Goal: Check status: Check status

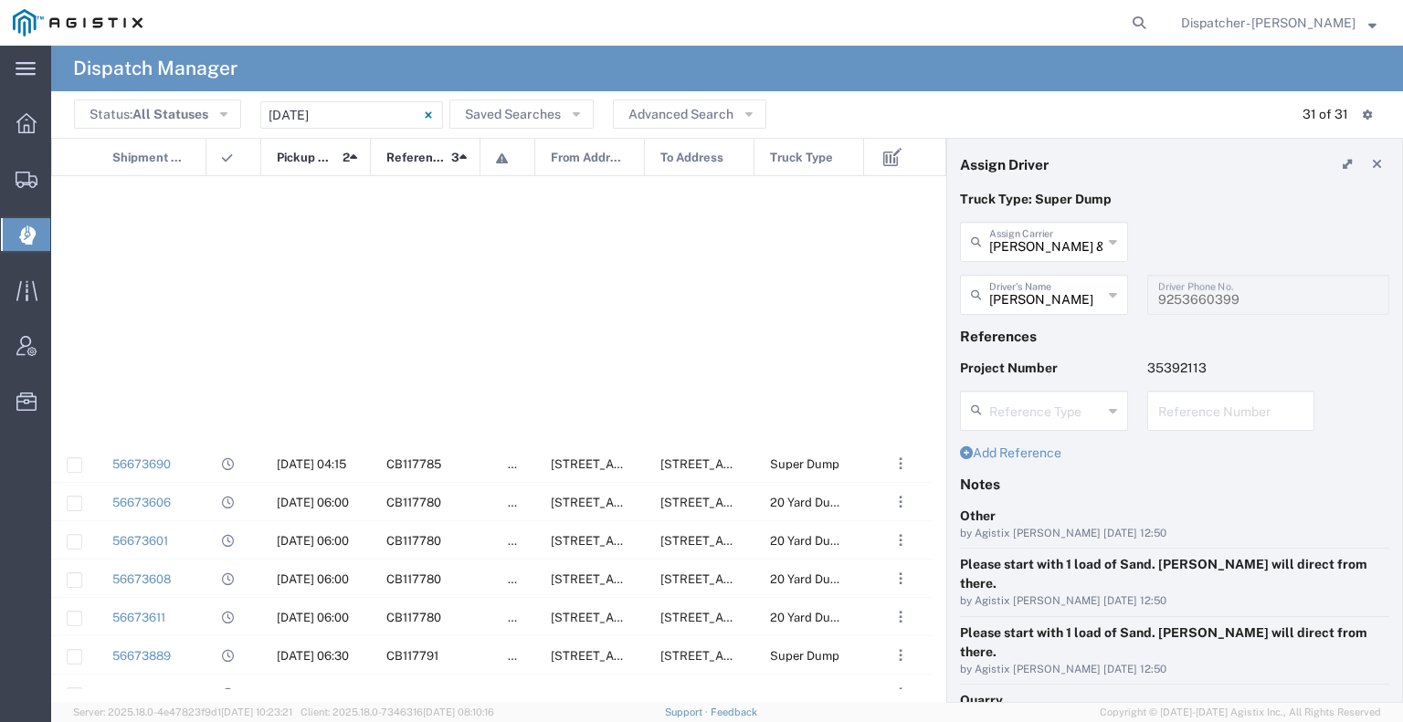
scroll to position [676, 0]
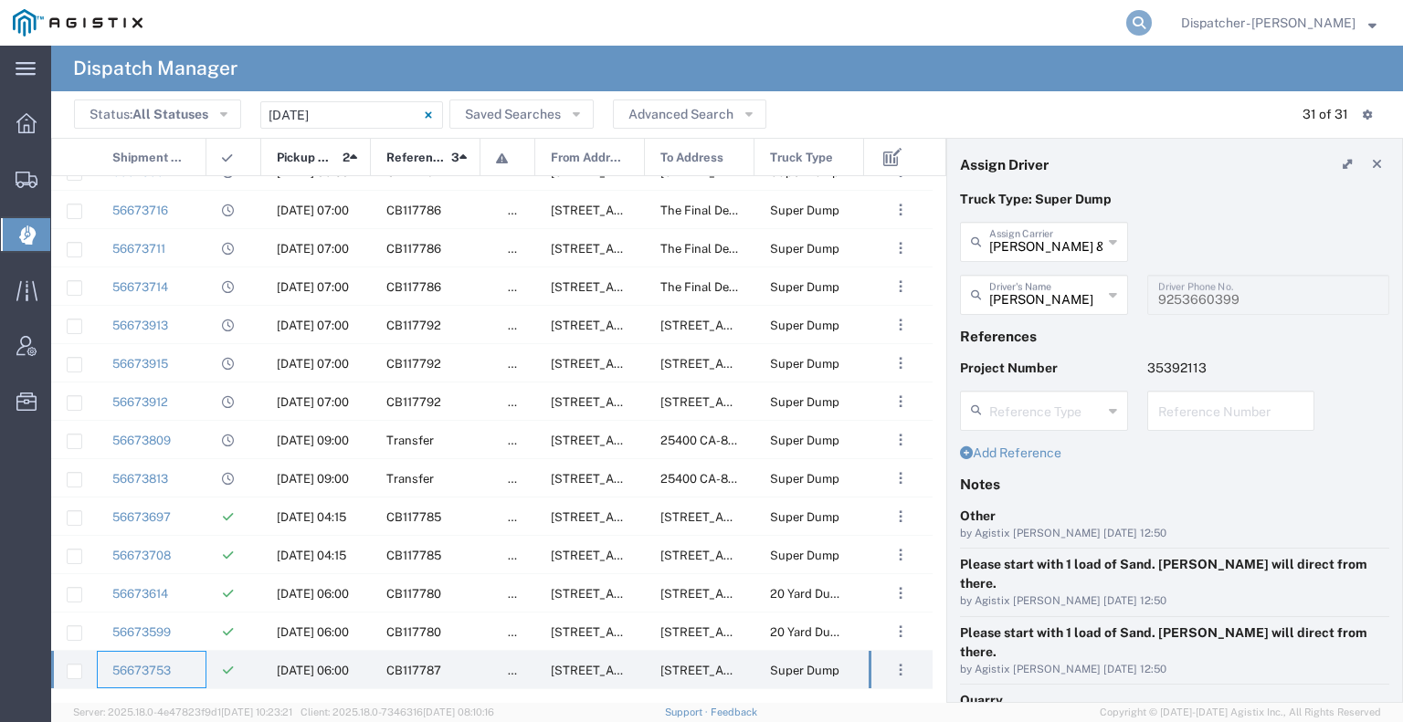
click at [1134, 16] on icon at bounding box center [1139, 23] width 26 height 26
type input "56573138"
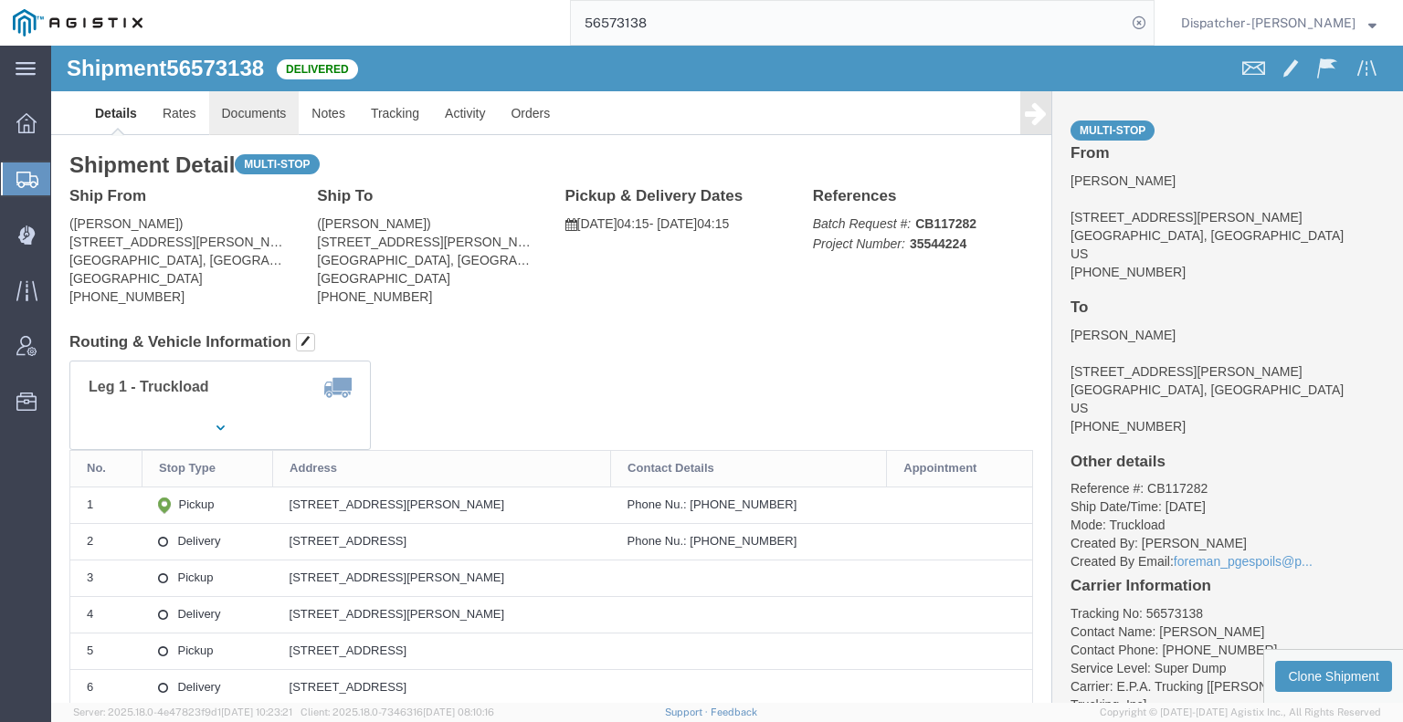
click link "Documents"
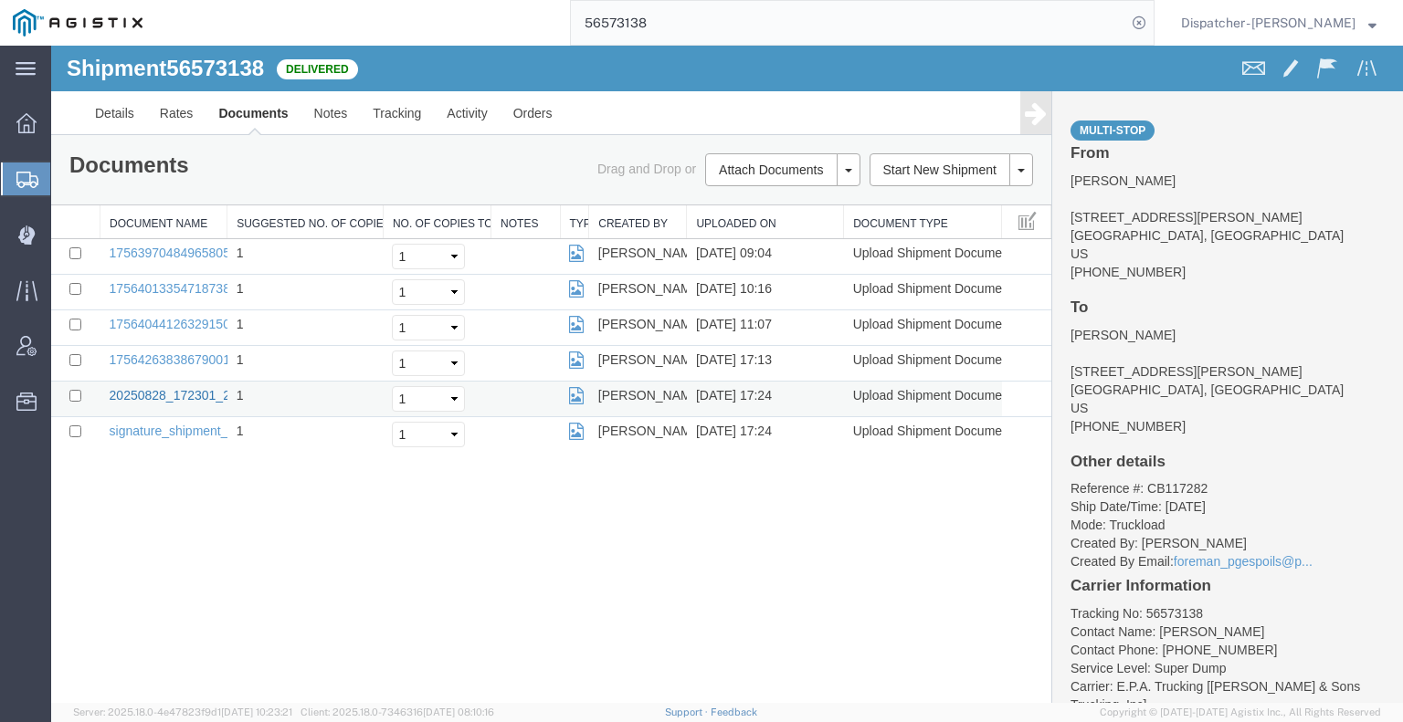
click at [190, 393] on link "20250828_172301_2025-08-28_17_24_26.jpg" at bounding box center [242, 395] width 264 height 15
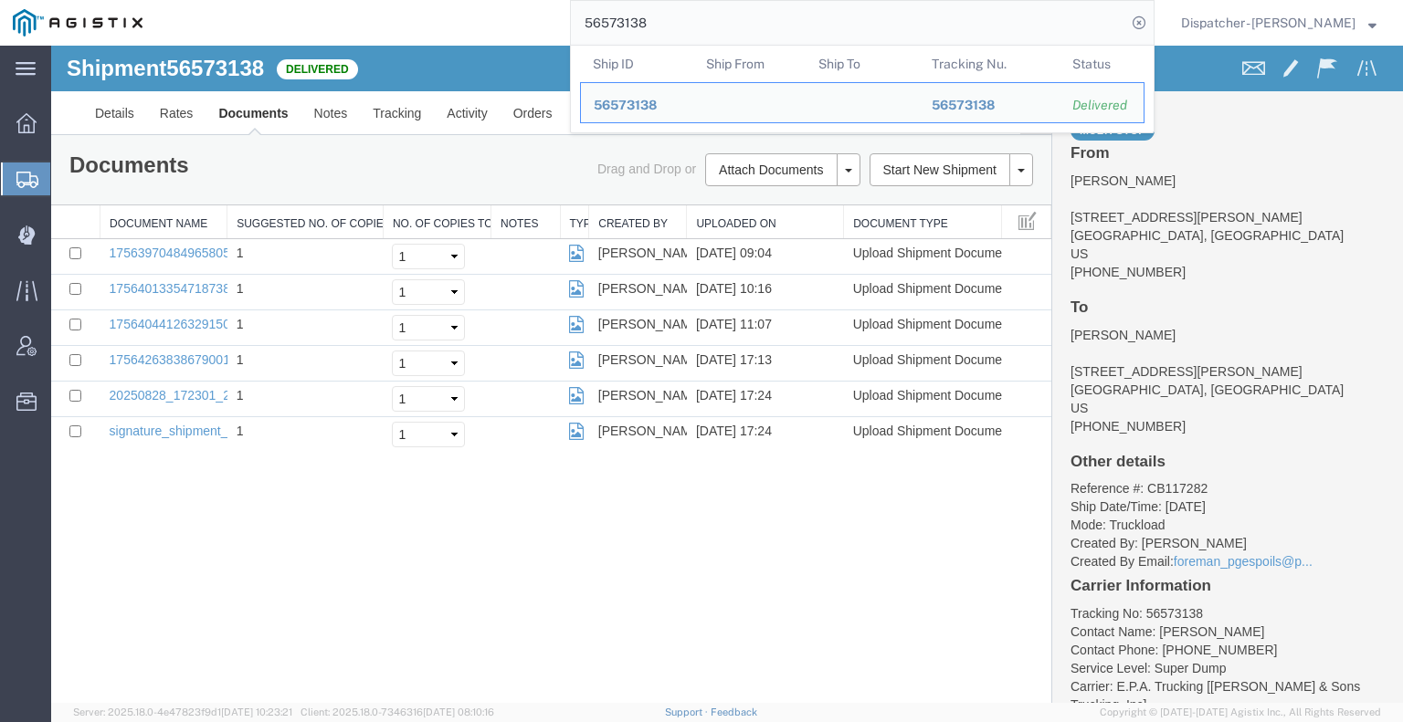
drag, startPoint x: 713, startPoint y: 33, endPoint x: 373, endPoint y: 17, distance: 341.0
click at [563, 28] on div "56573138 Ship ID Ship From Ship To Tracking Nu. Status Ship ID 56573138 Ship Fr…" at bounding box center [654, 23] width 999 height 46
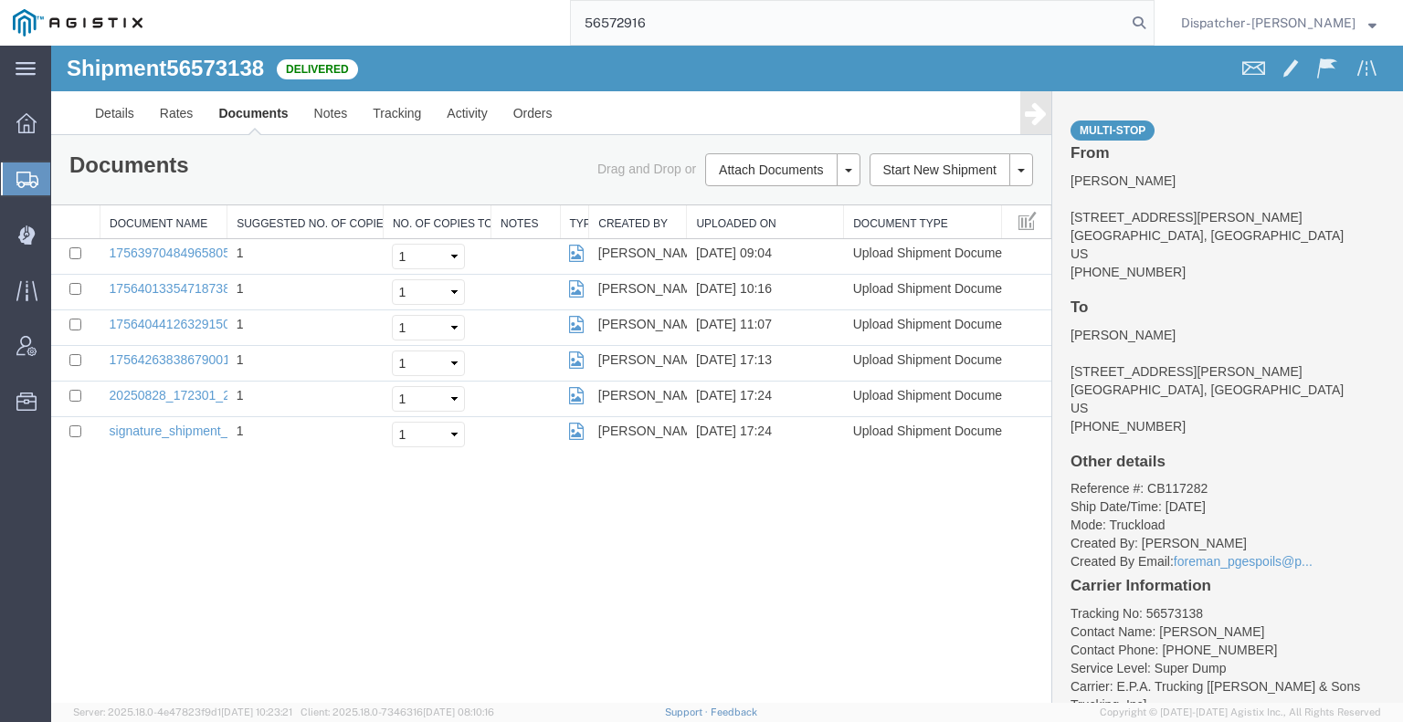
type input "56572916"
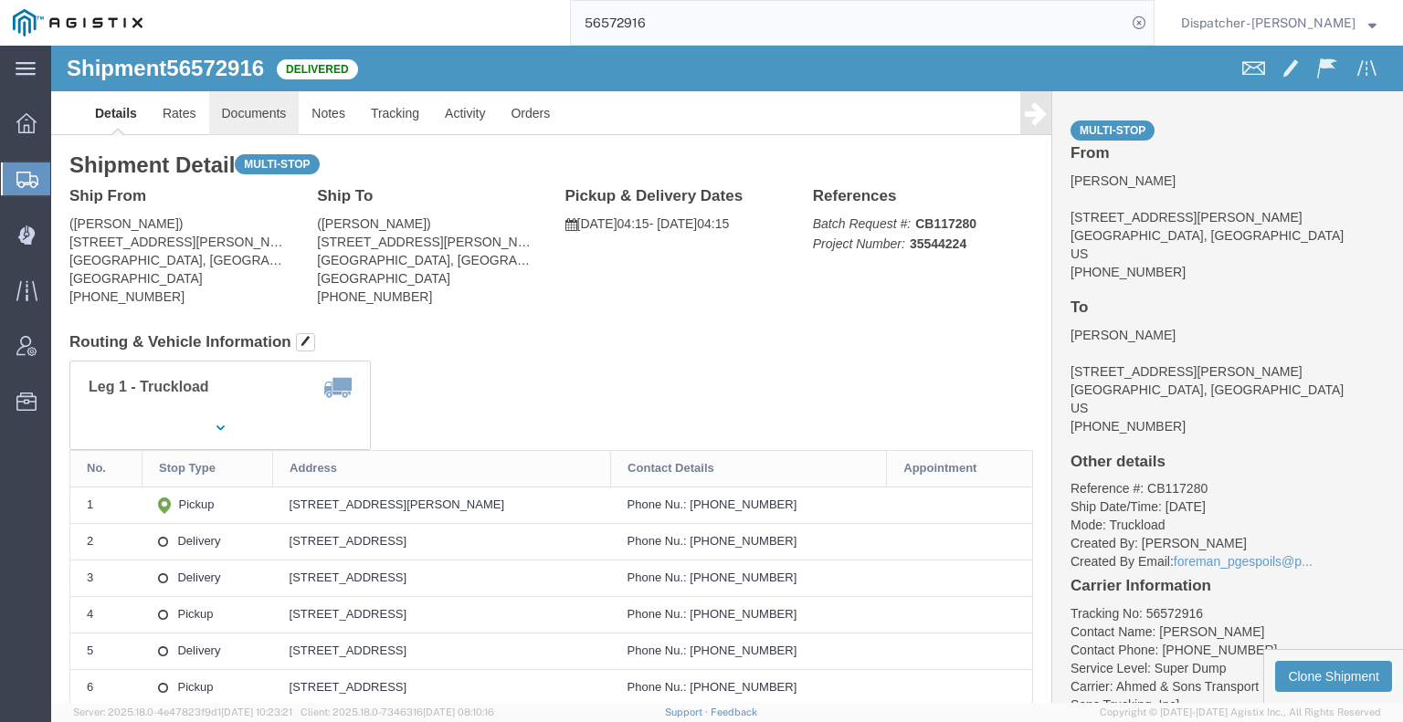
click link "Documents"
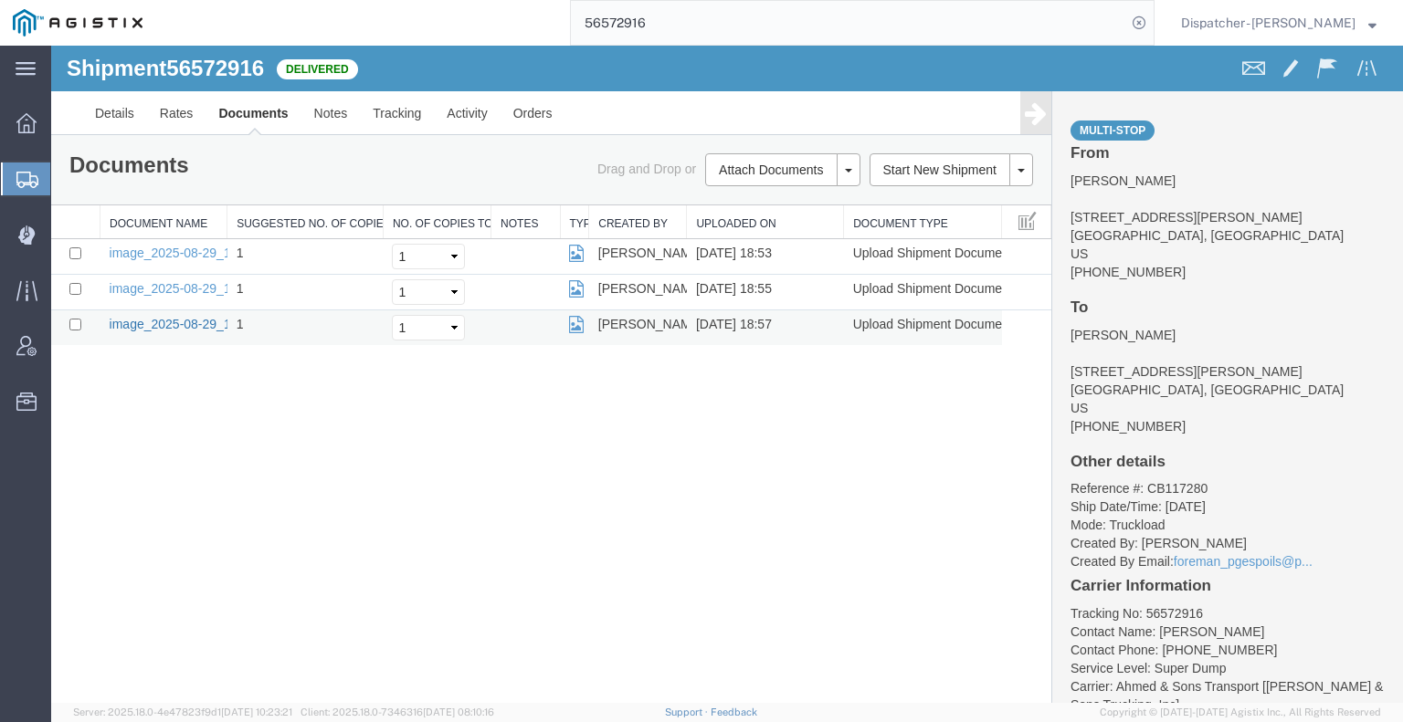
click at [157, 323] on link "image_2025-08-29_18_57_00.jpg" at bounding box center [206, 324] width 192 height 15
click at [30, 240] on icon at bounding box center [25, 236] width 16 height 18
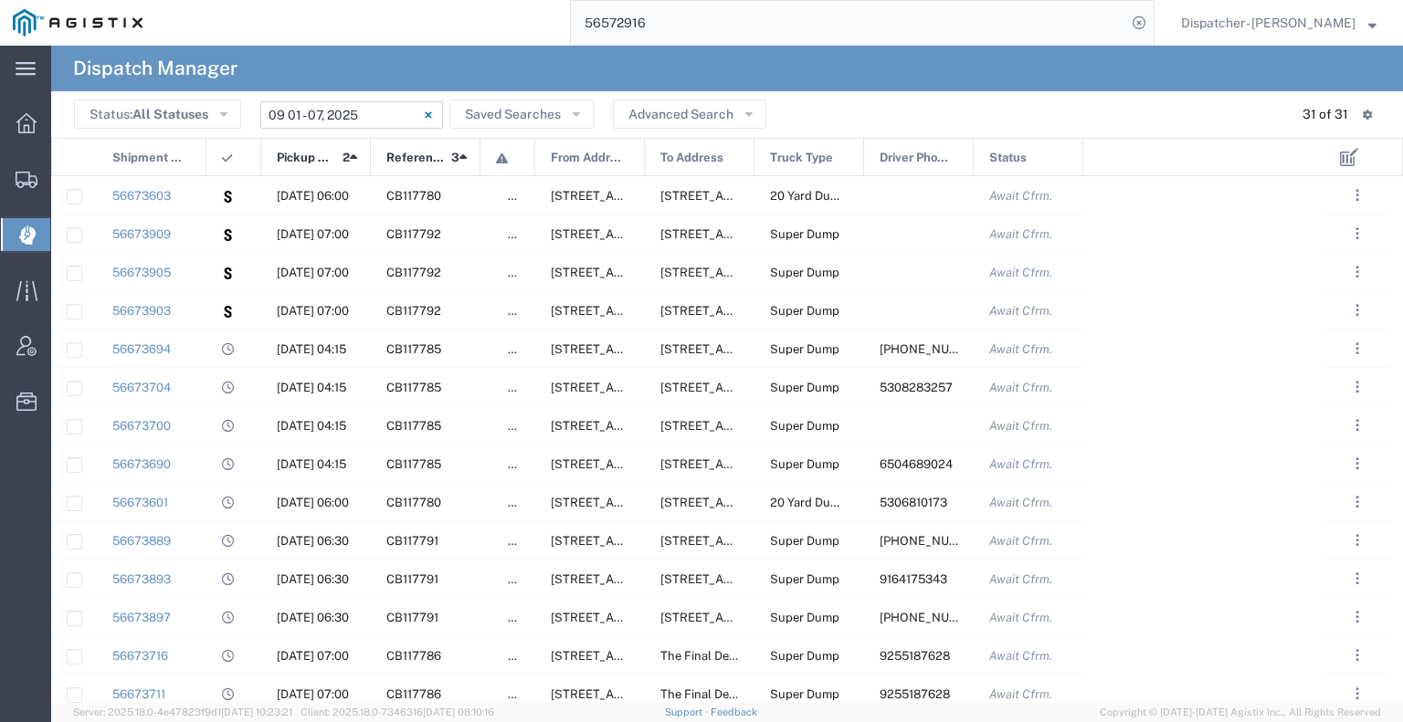
click at [343, 112] on input "[DATE] - [DATE]" at bounding box center [351, 114] width 183 height 27
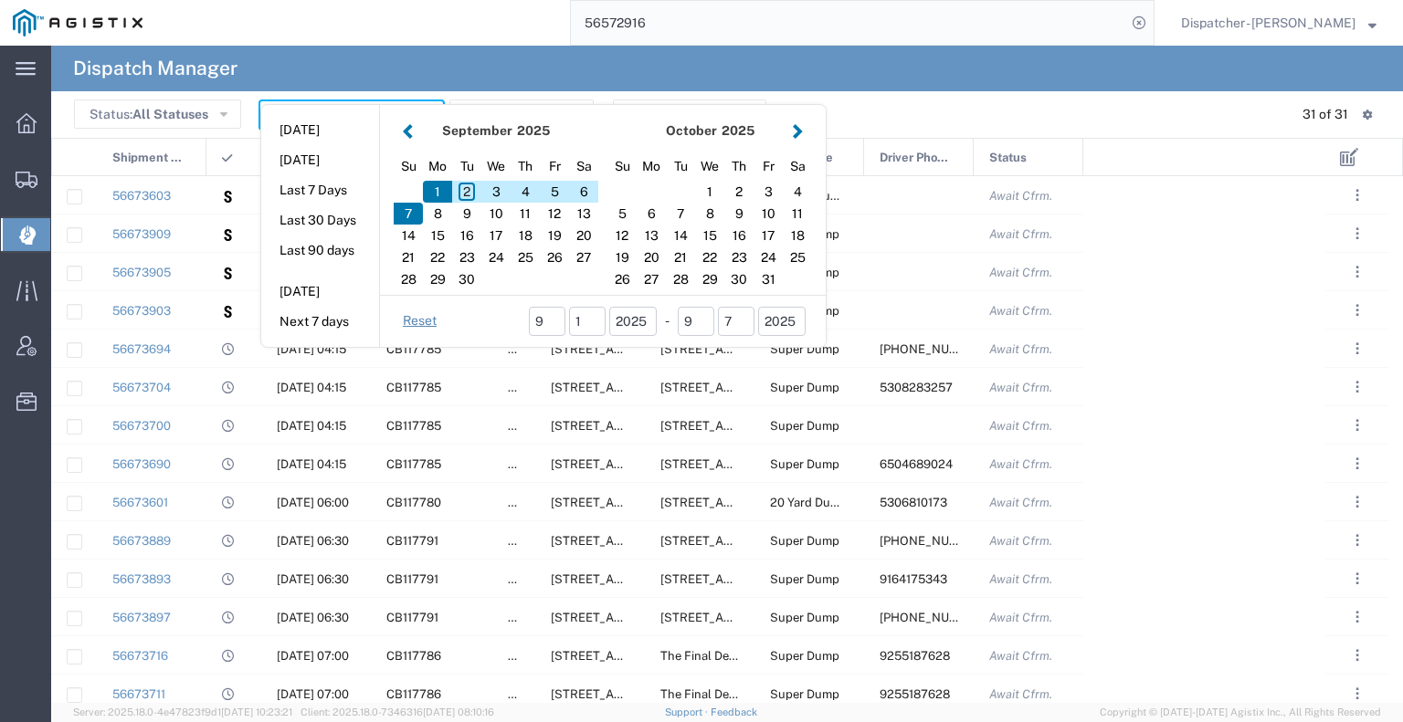
click at [404, 120] on button "button" at bounding box center [407, 131] width 19 height 25
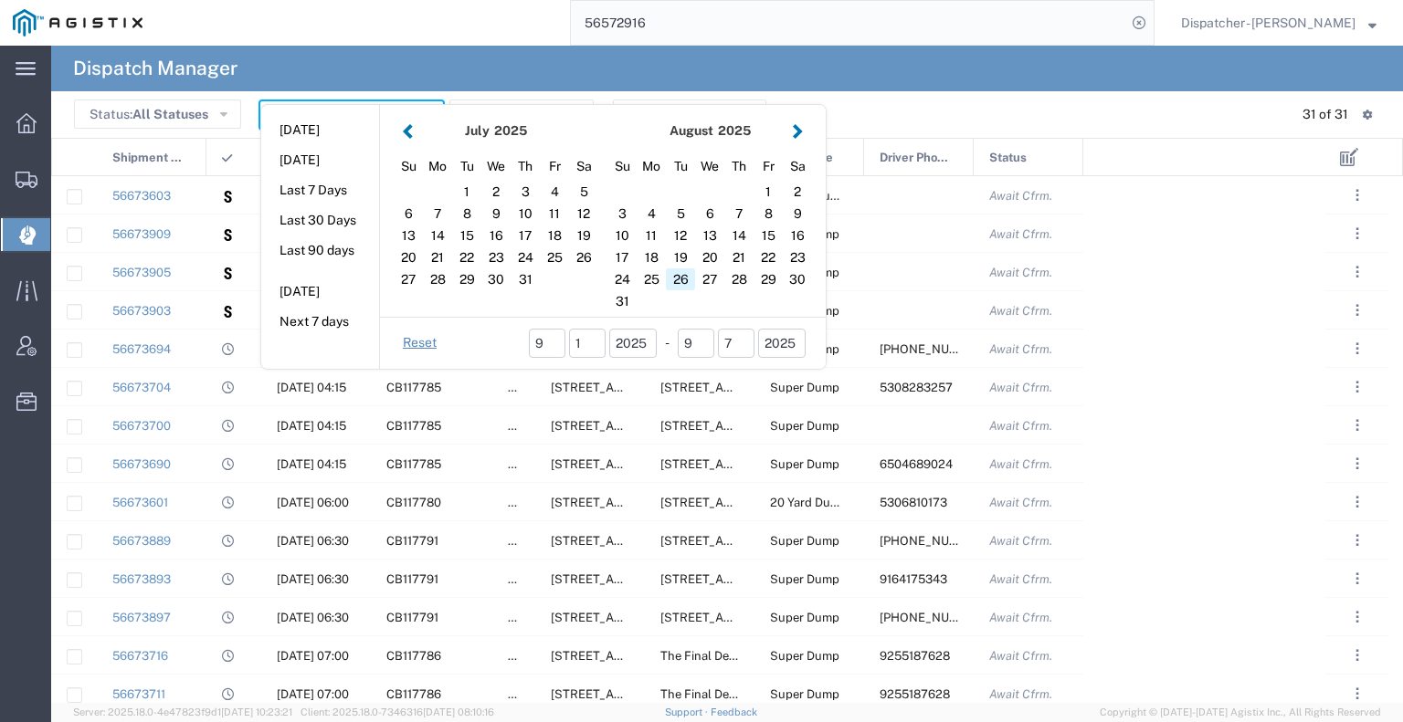
click at [670, 281] on div "26" at bounding box center [680, 280] width 29 height 22
type input "[DATE]"
type input "[DATE] - [DATE]"
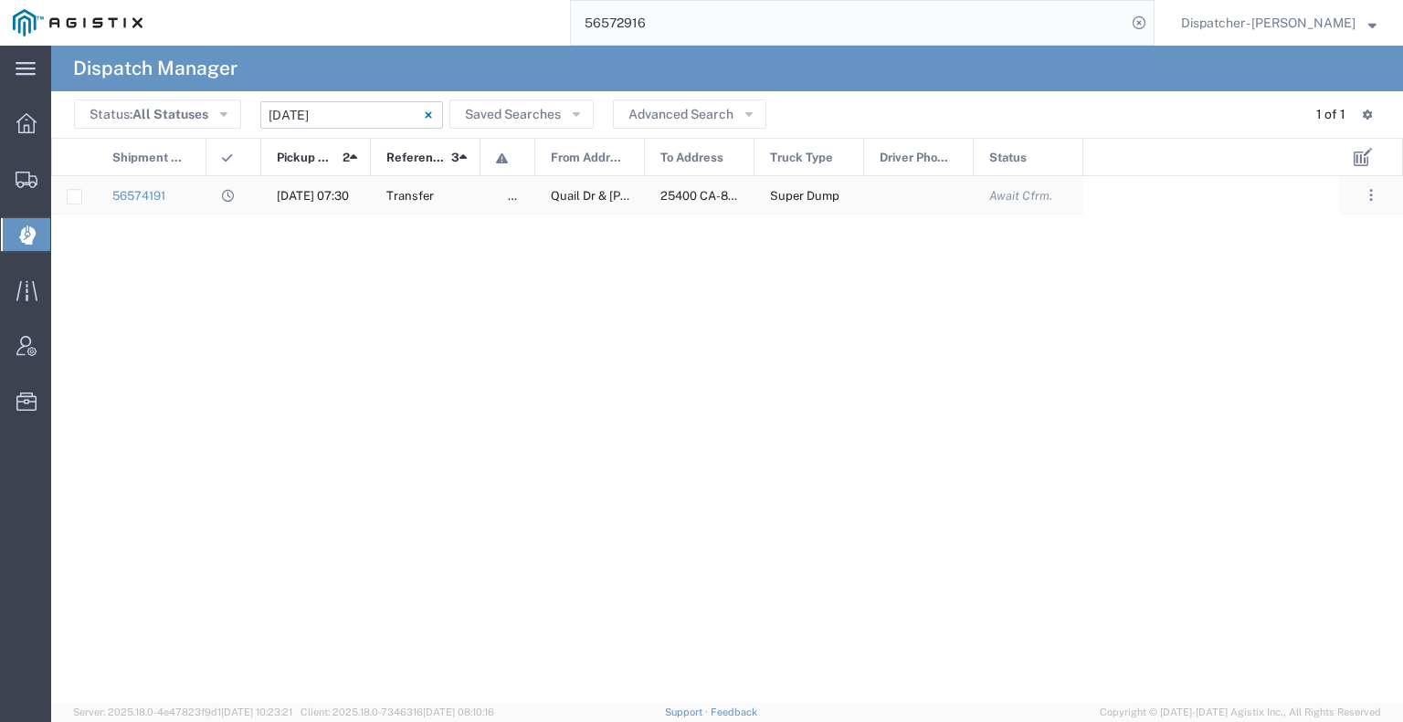
click at [201, 192] on div "56574191" at bounding box center [152, 194] width 110 height 37
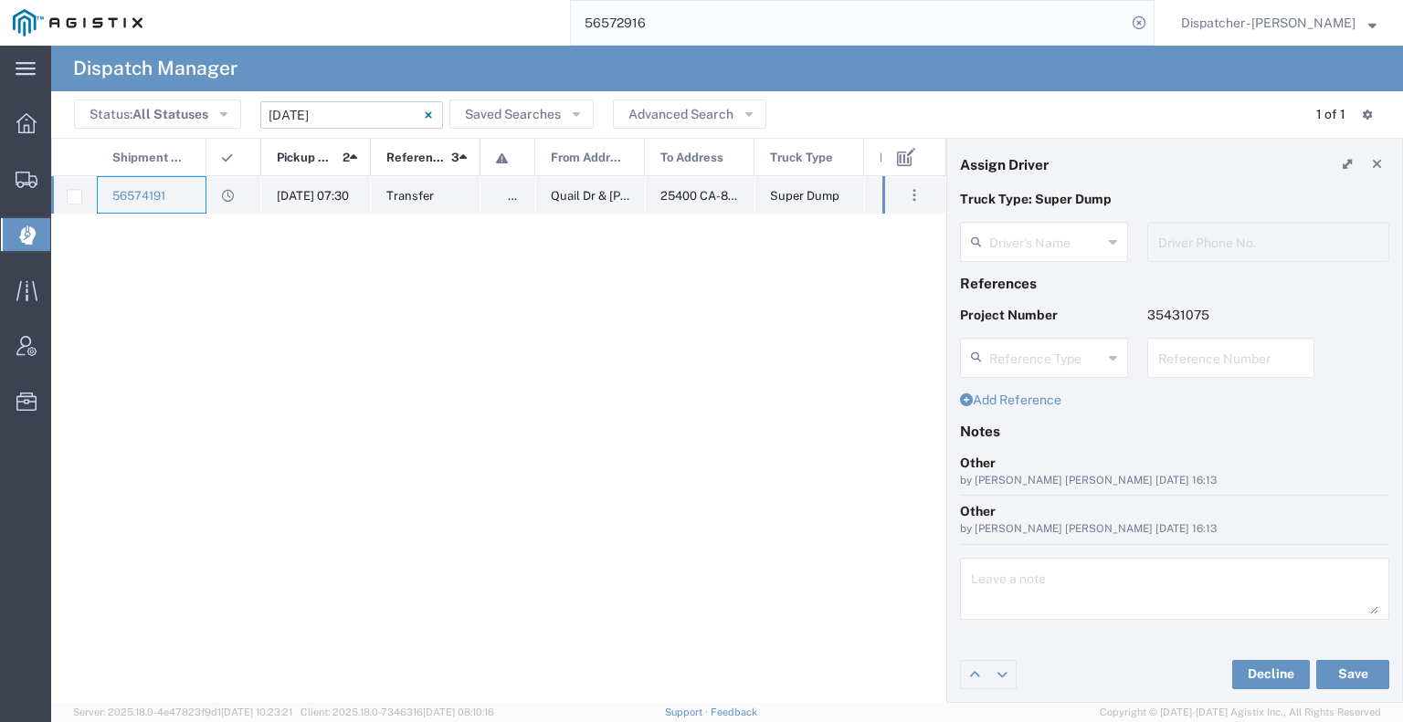
type input "TEMPLATE - NO ASSIGN"
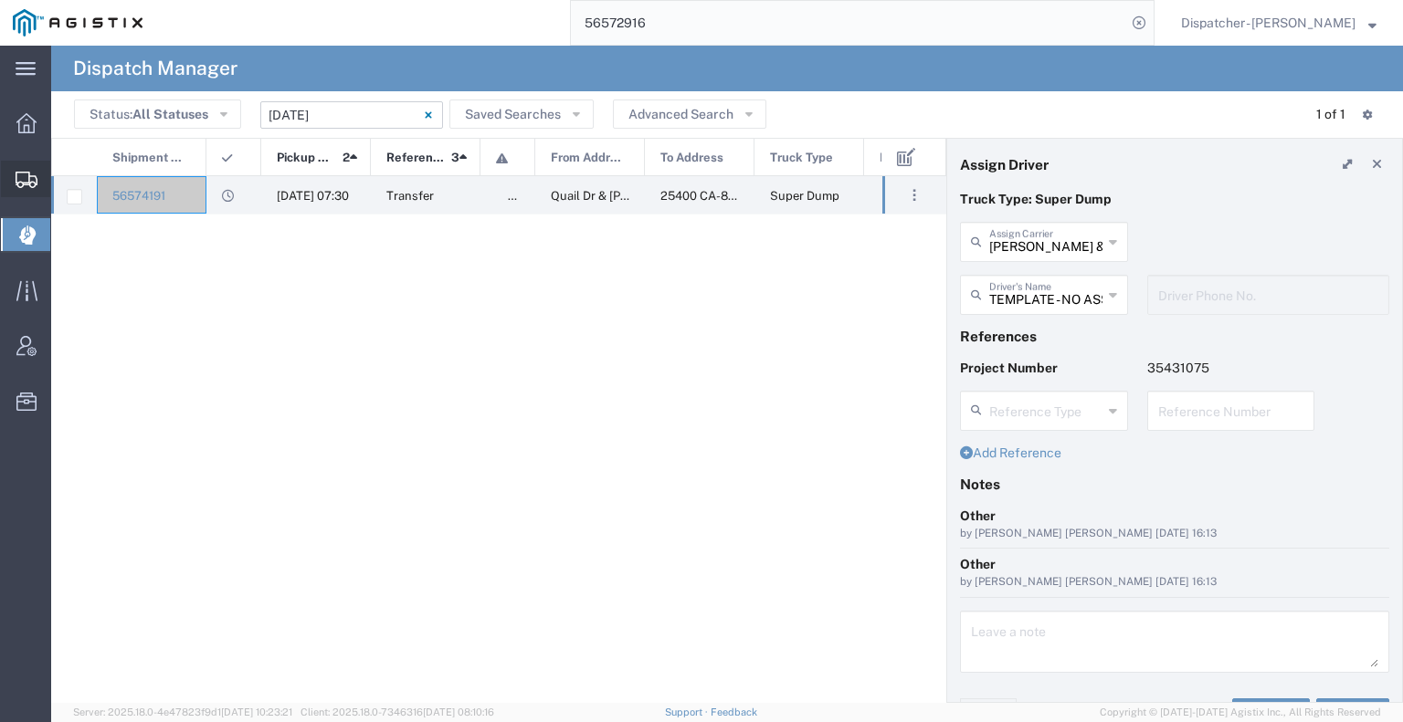
click at [26, 189] on div at bounding box center [26, 179] width 51 height 37
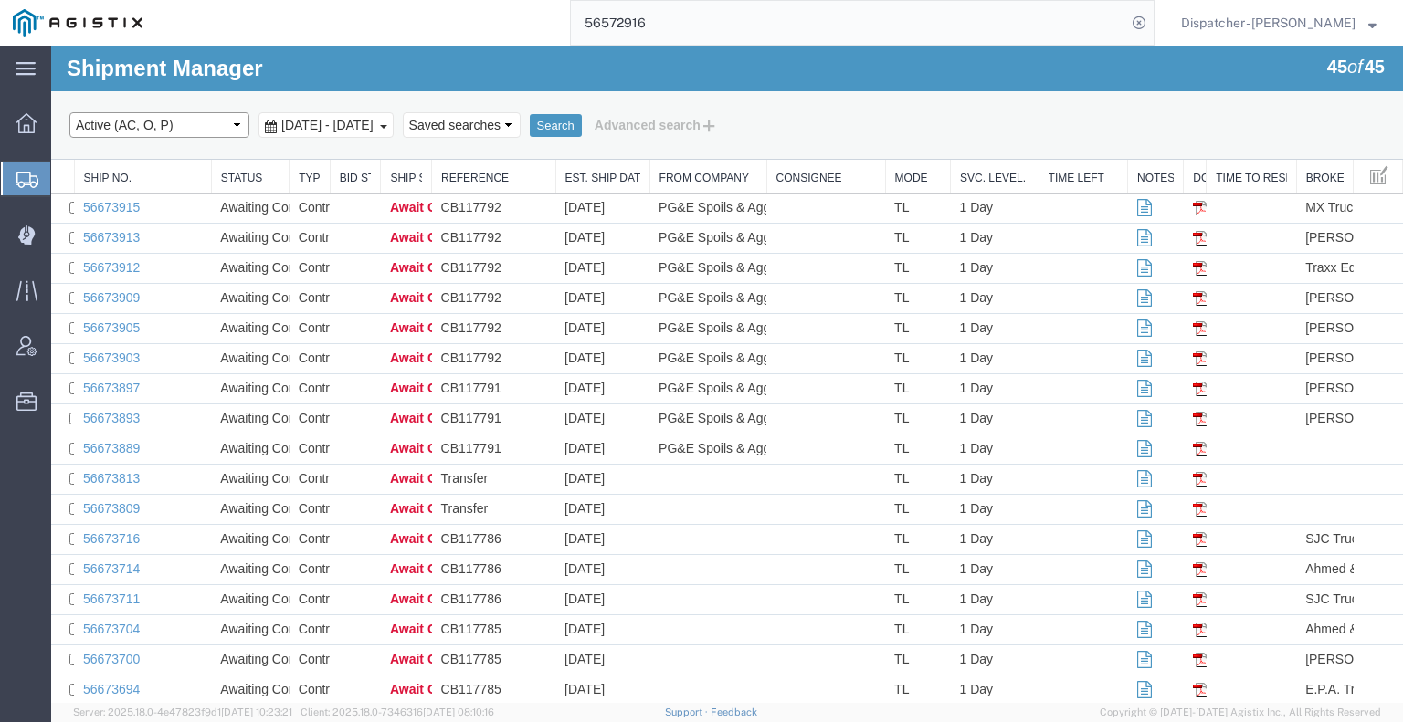
click at [190, 127] on select "Select status Active (AC, O, P) All Approved Awaiting Confirmation (AC) Booked …" at bounding box center [159, 125] width 180 height 26
select select "DLVD"
click at [69, 112] on select "Select status Active (AC, O, P) All Approved Awaiting Confirmation (AC) Booked …" at bounding box center [159, 125] width 180 height 26
click at [345, 132] on span "[DATE] - [DATE]" at bounding box center [327, 125] width 101 height 15
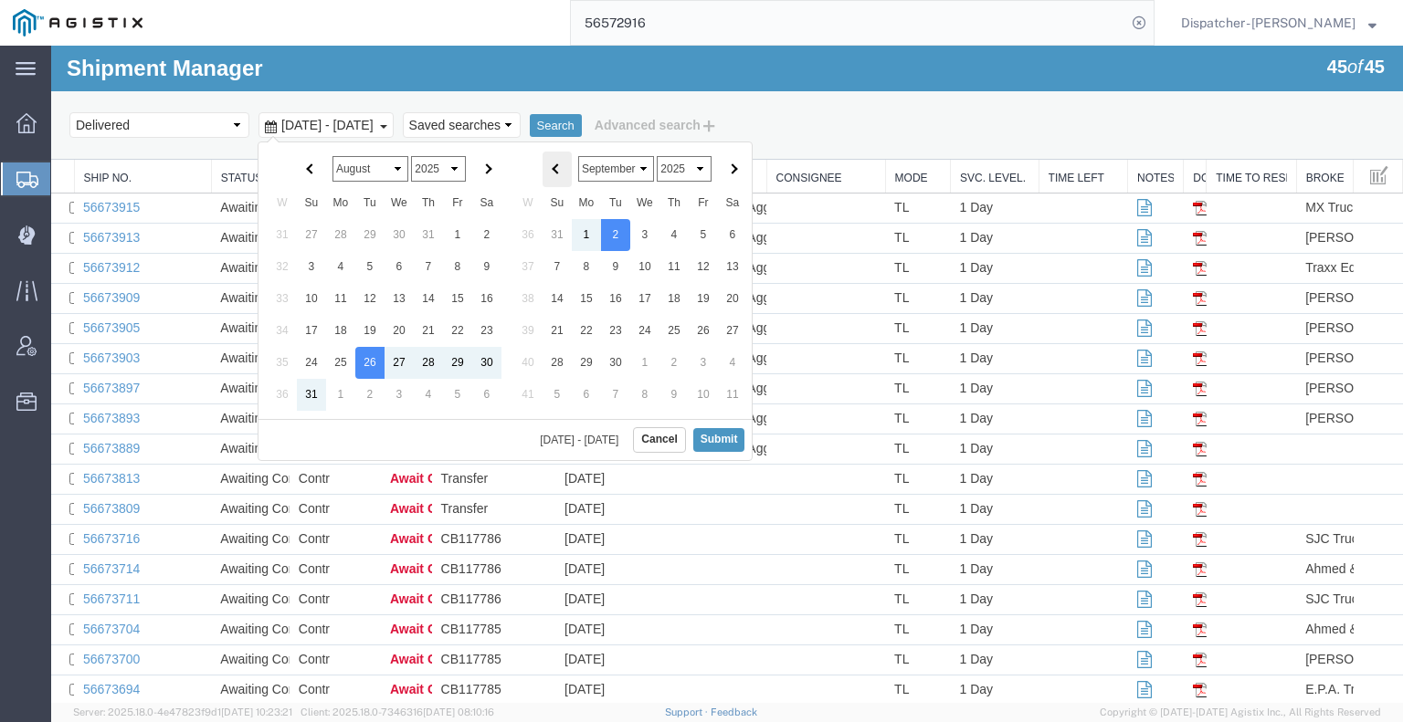
click at [552, 171] on th at bounding box center [557, 170] width 29 height 36
click at [617, 168] on select "January February March April May June July August September October November De…" at bounding box center [616, 169] width 76 height 26
click at [718, 440] on button "Submit" at bounding box center [719, 439] width 52 height 23
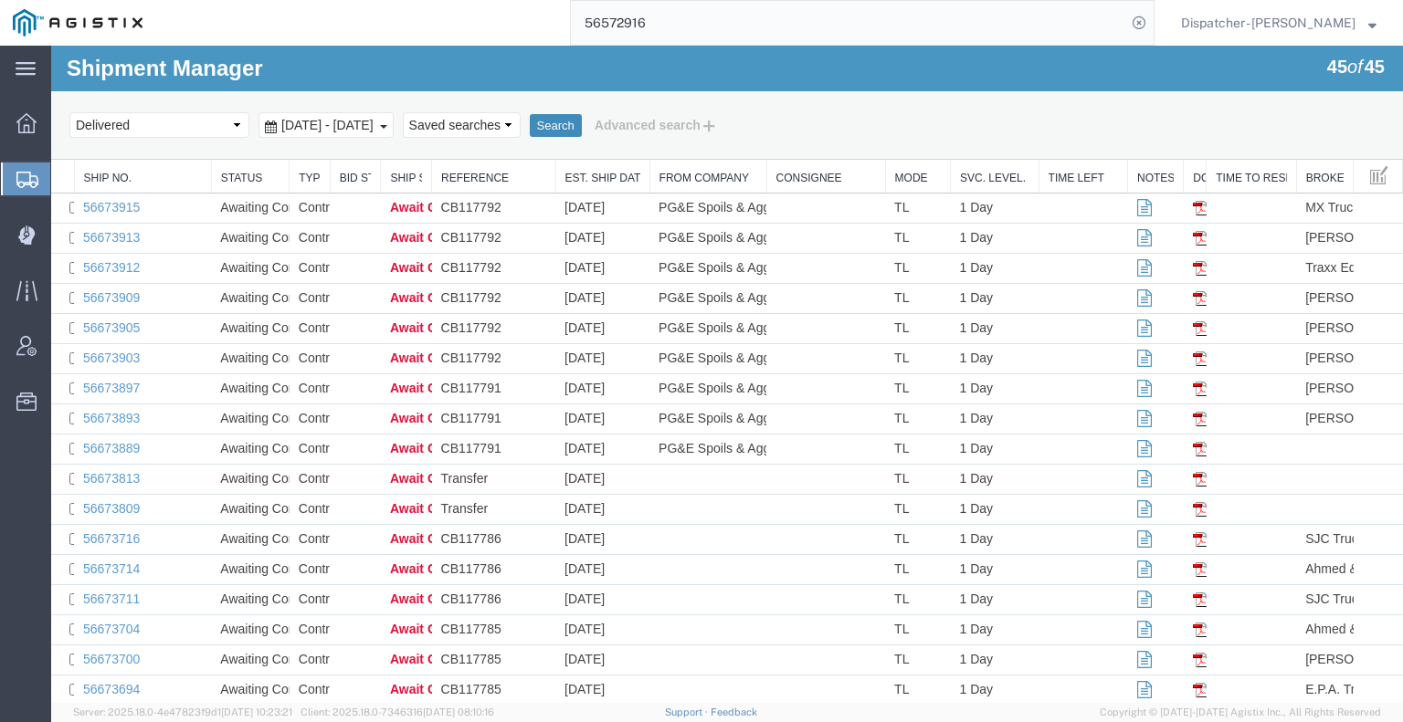
click at [582, 124] on button "Search" at bounding box center [556, 126] width 52 height 24
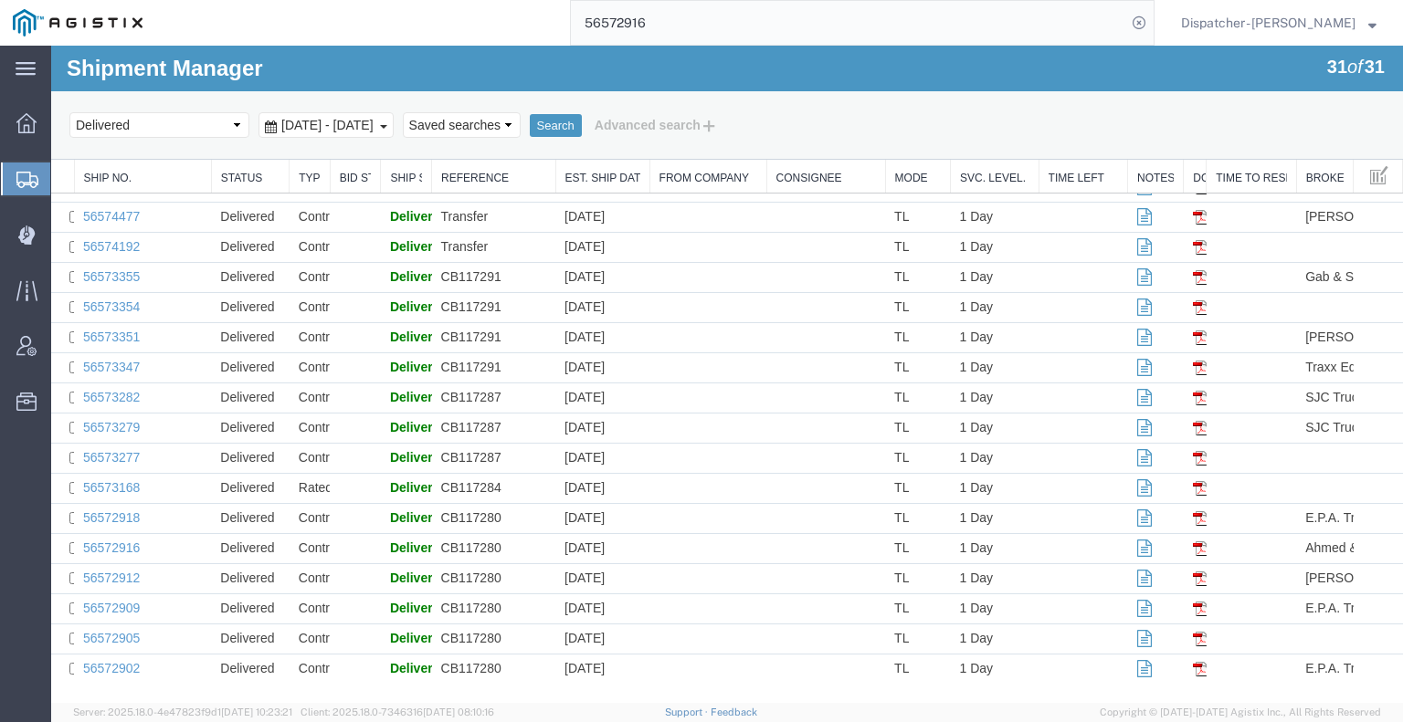
scroll to position [454, 0]
click at [114, 577] on link "56572912" at bounding box center [111, 578] width 57 height 15
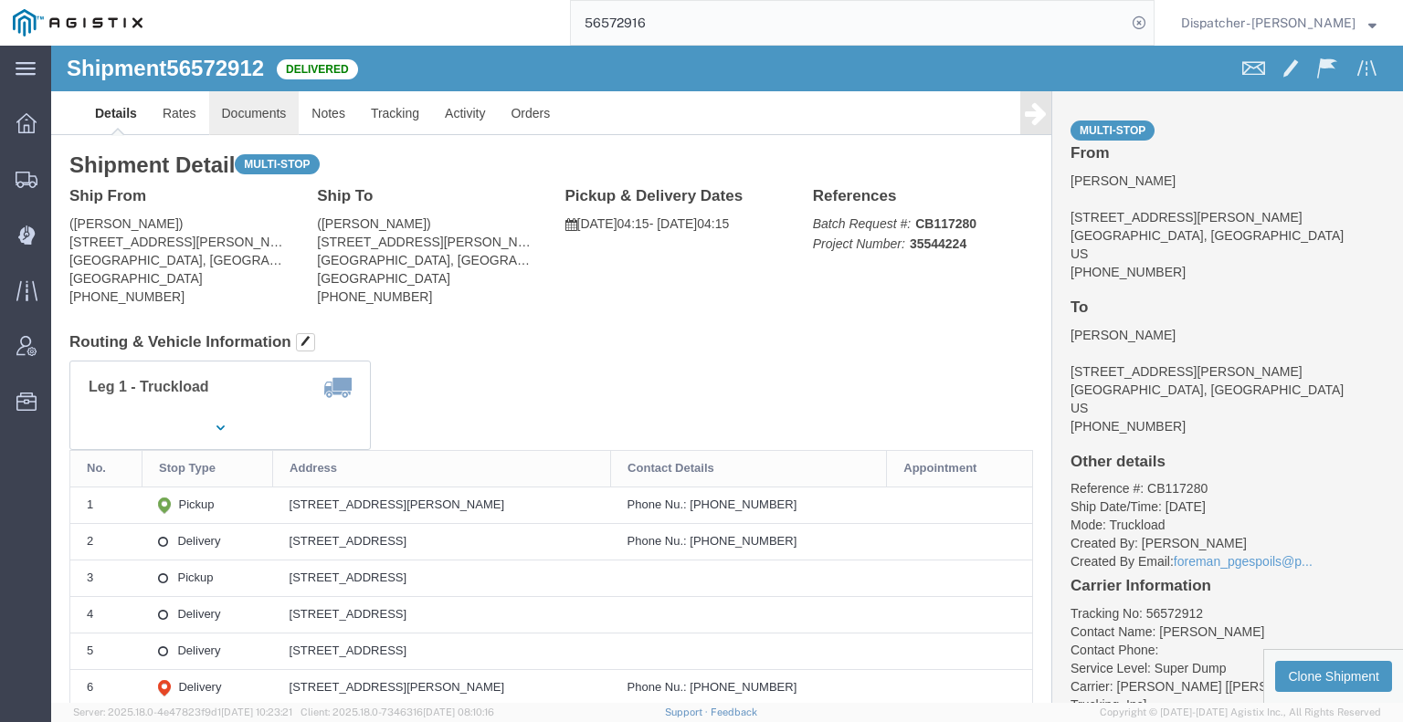
click link "Documents"
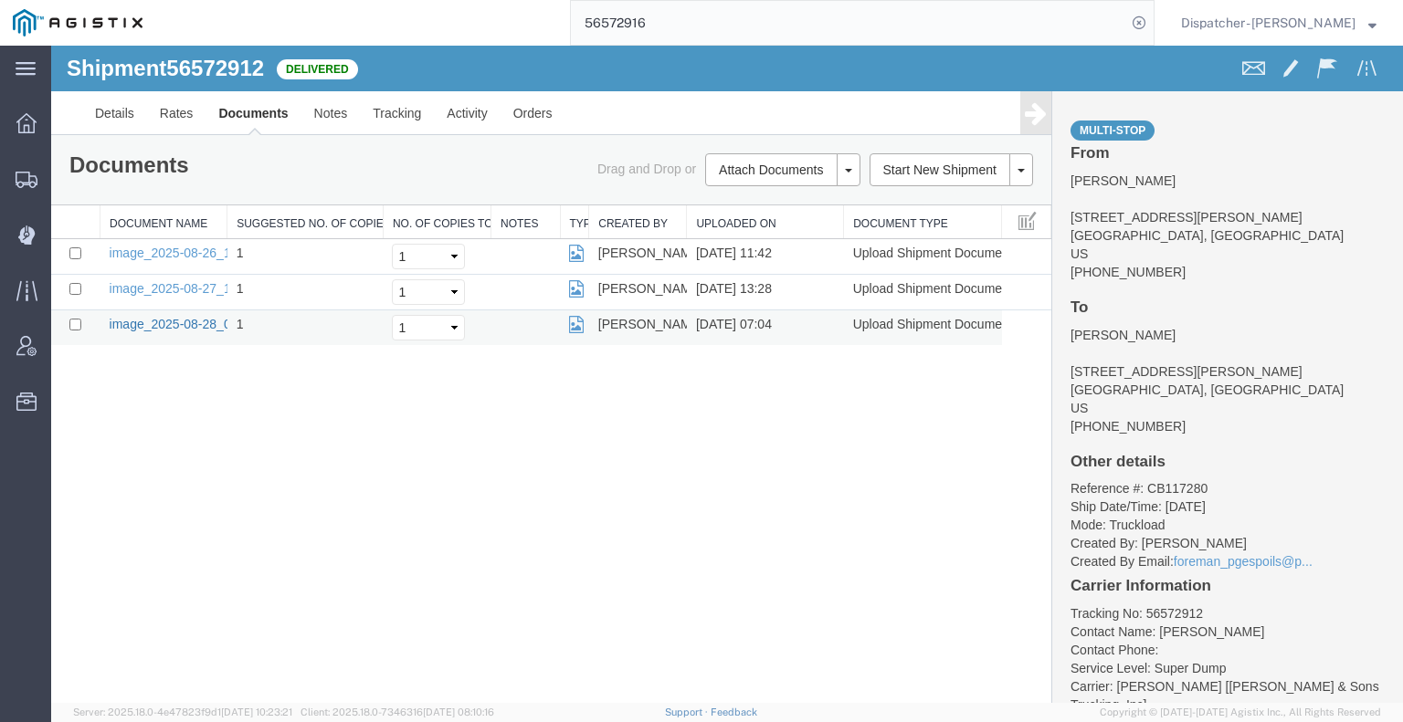
click at [155, 317] on link "image_2025-08-28_07_03_41.jpg" at bounding box center [206, 324] width 192 height 15
click at [497, 18] on div "56572916" at bounding box center [654, 23] width 999 height 46
type input "56574844"
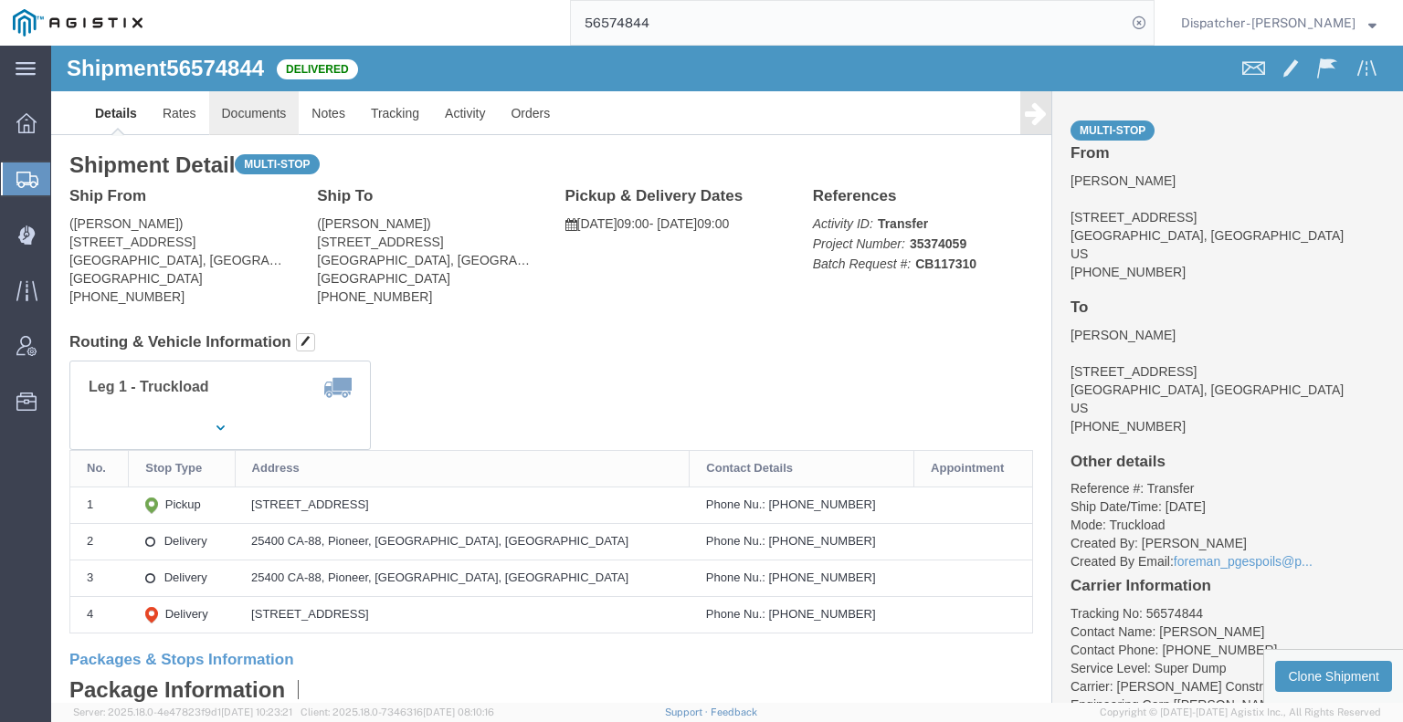
click link "Documents"
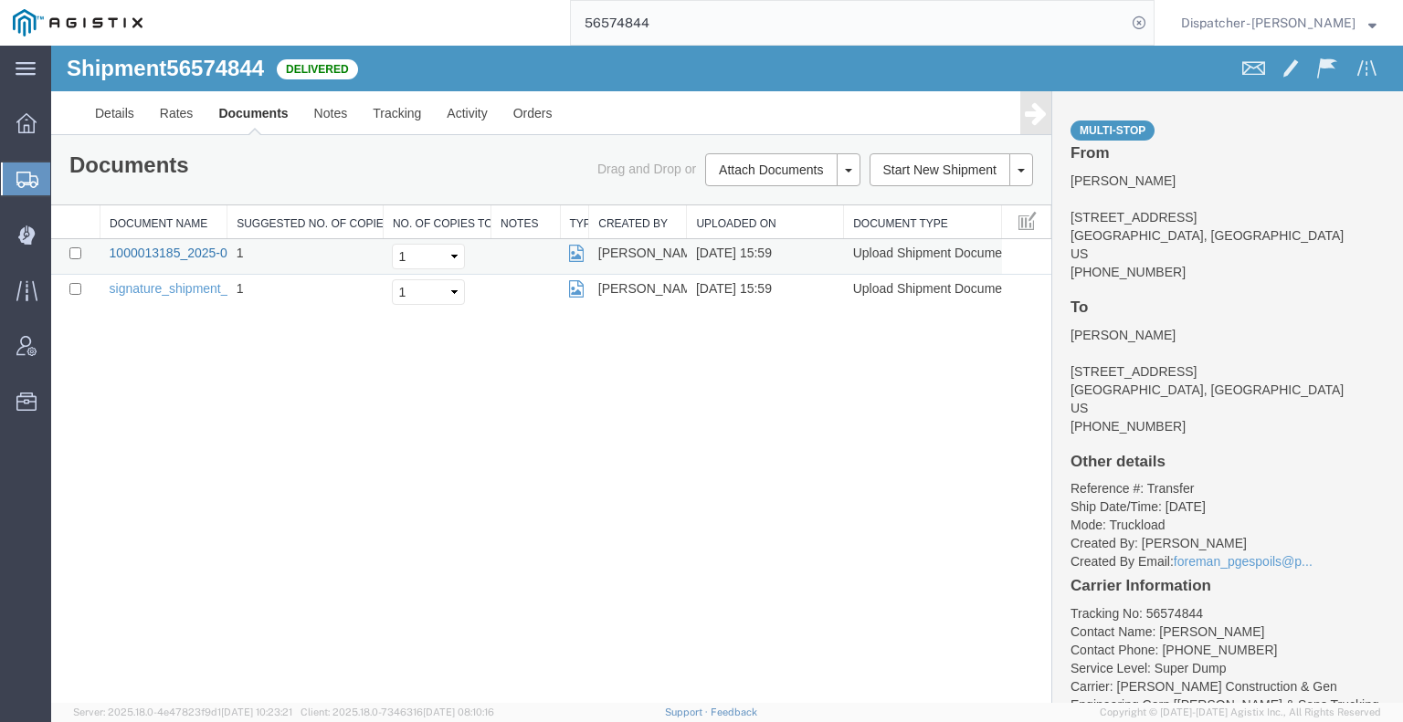
click at [171, 246] on link "1000013185_2025-08-28_15_59_03.jpg" at bounding box center [224, 253] width 228 height 15
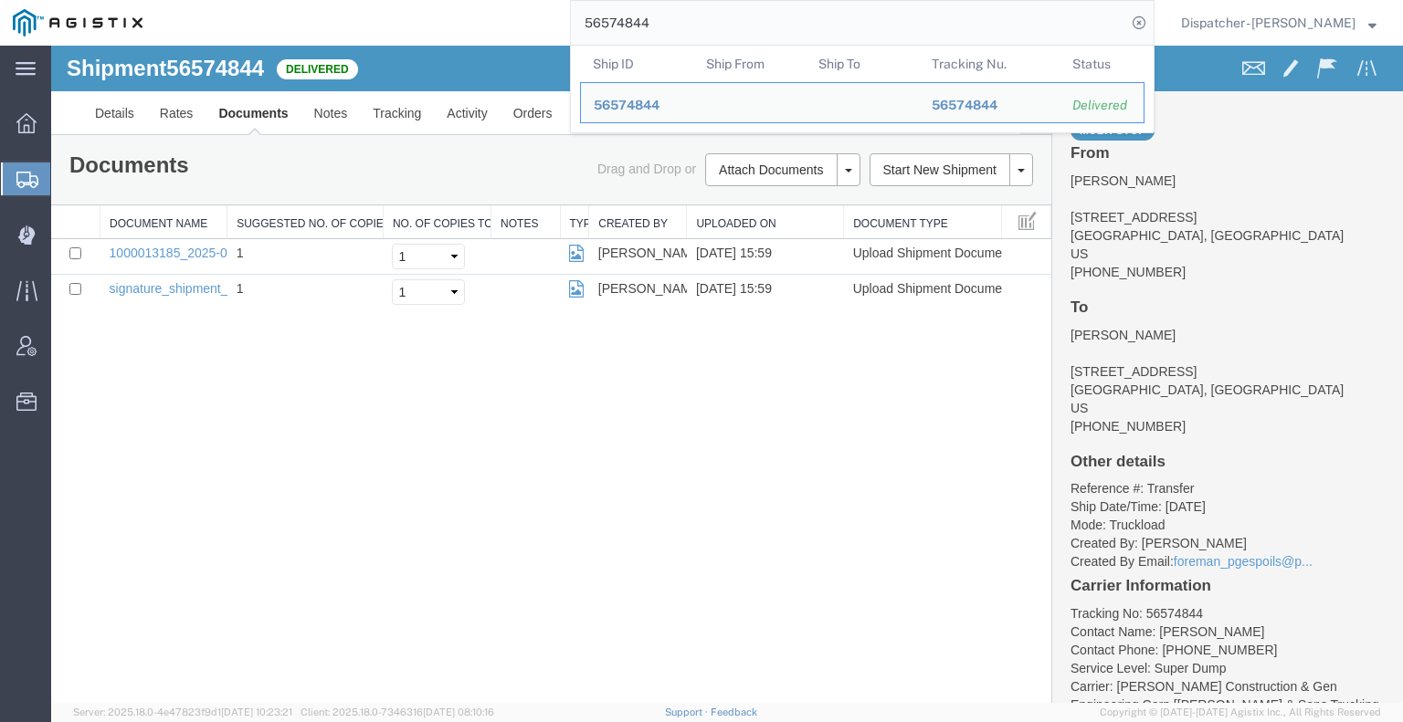
drag, startPoint x: 730, startPoint y: 66, endPoint x: 383, endPoint y: 47, distance: 347.6
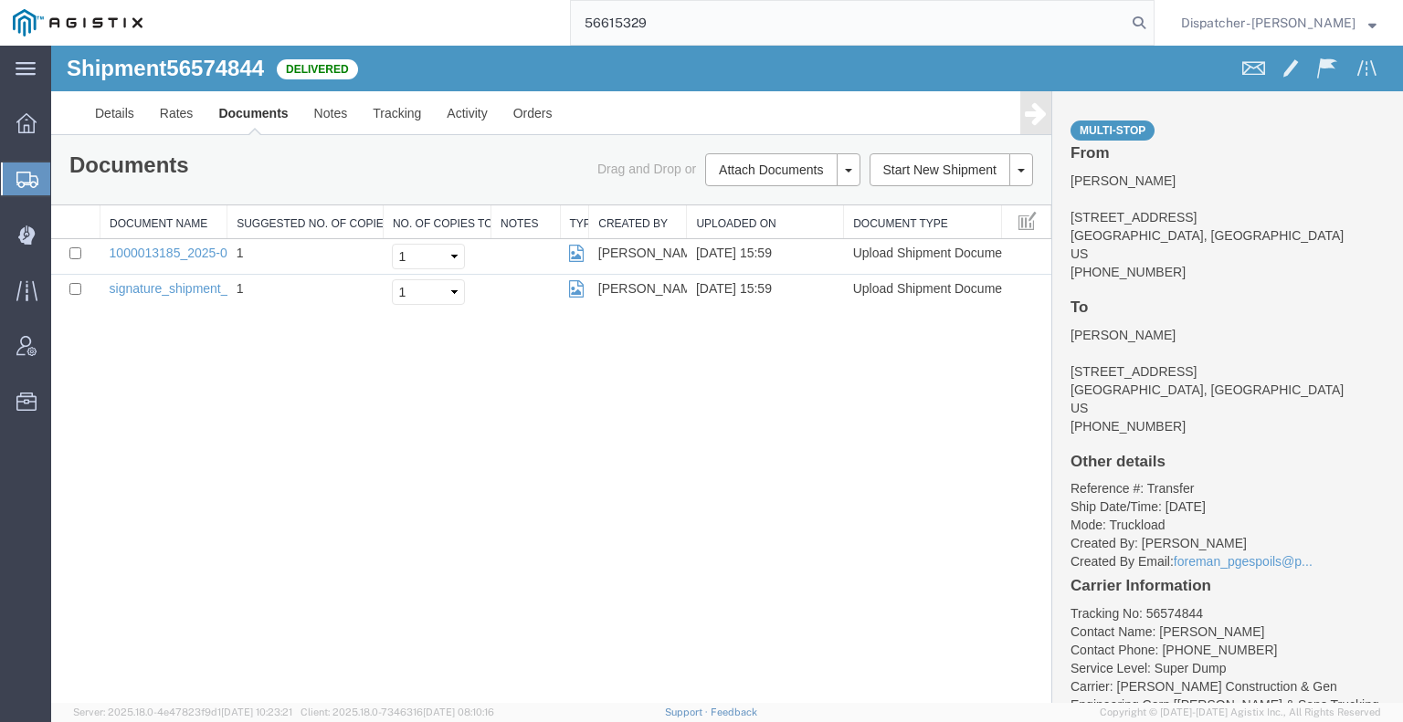
type input "56615329"
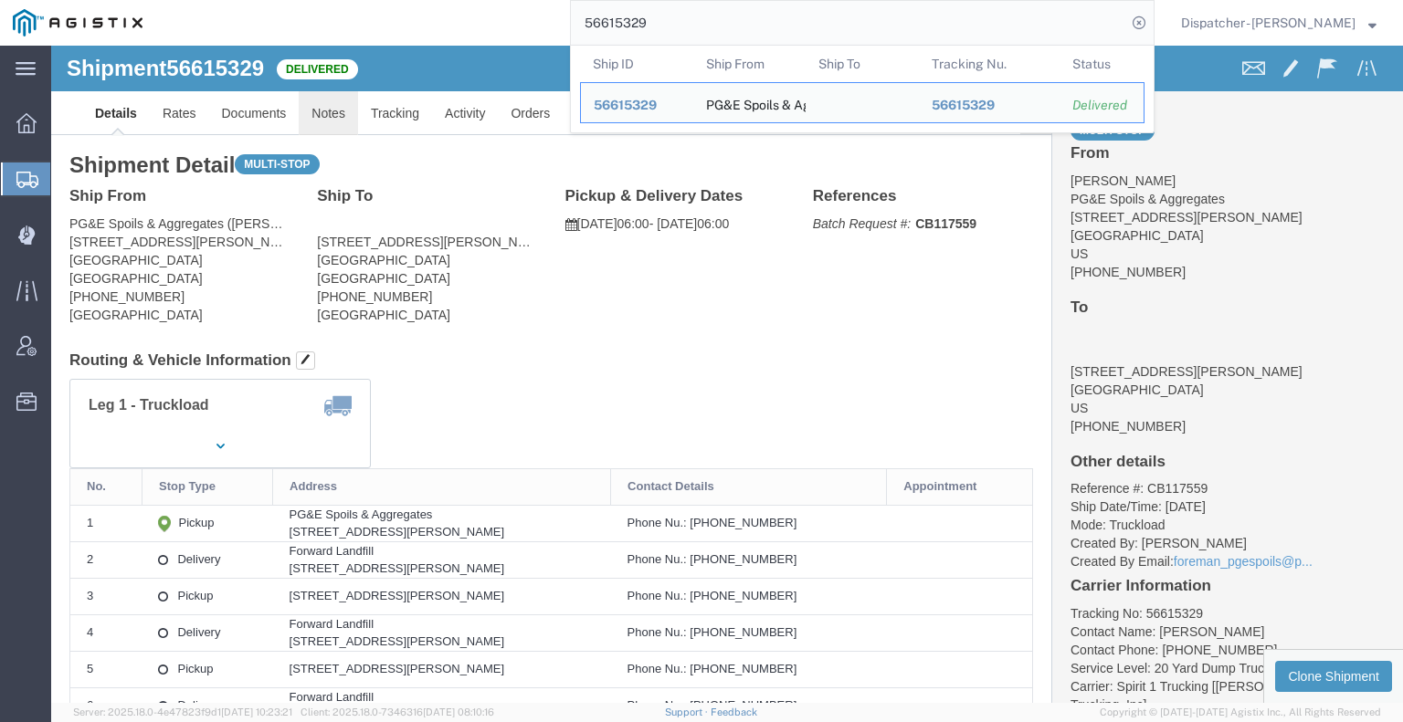
click link "Notes"
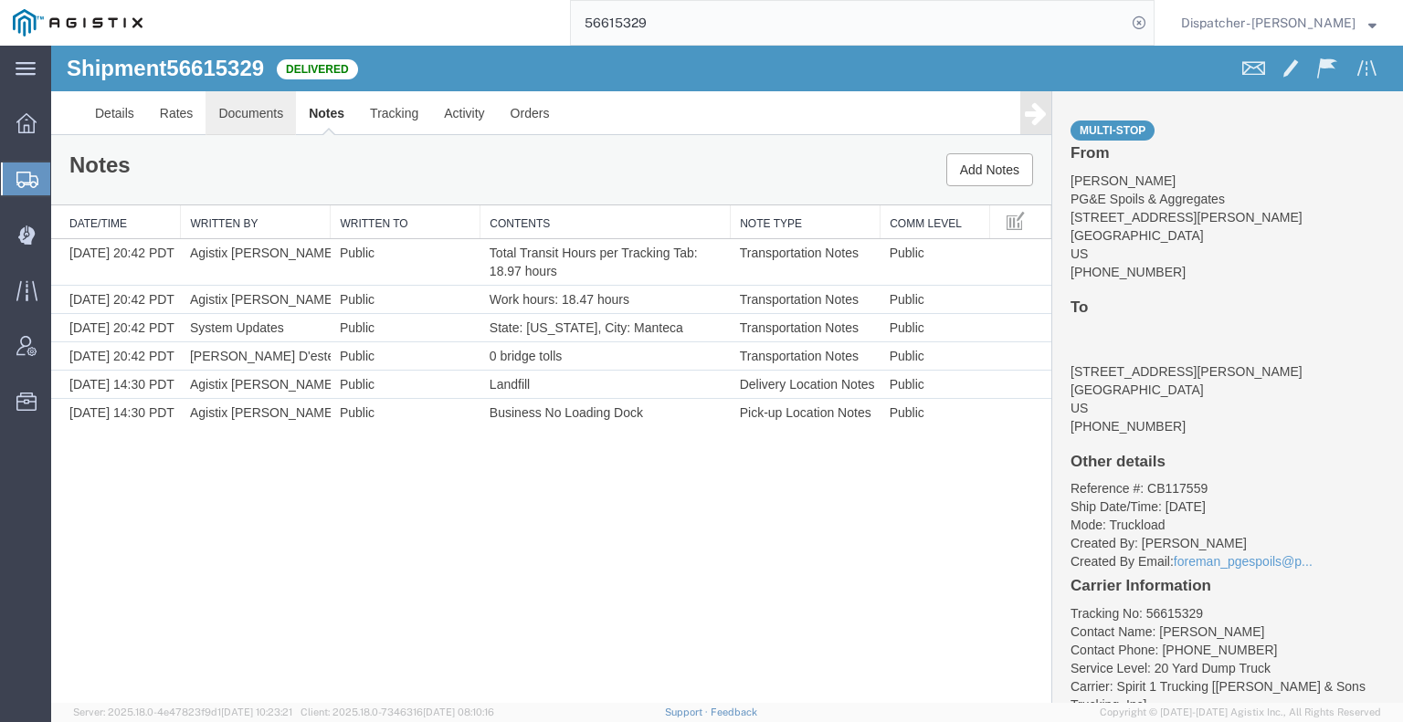
click at [248, 112] on link "Documents" at bounding box center [251, 113] width 90 height 44
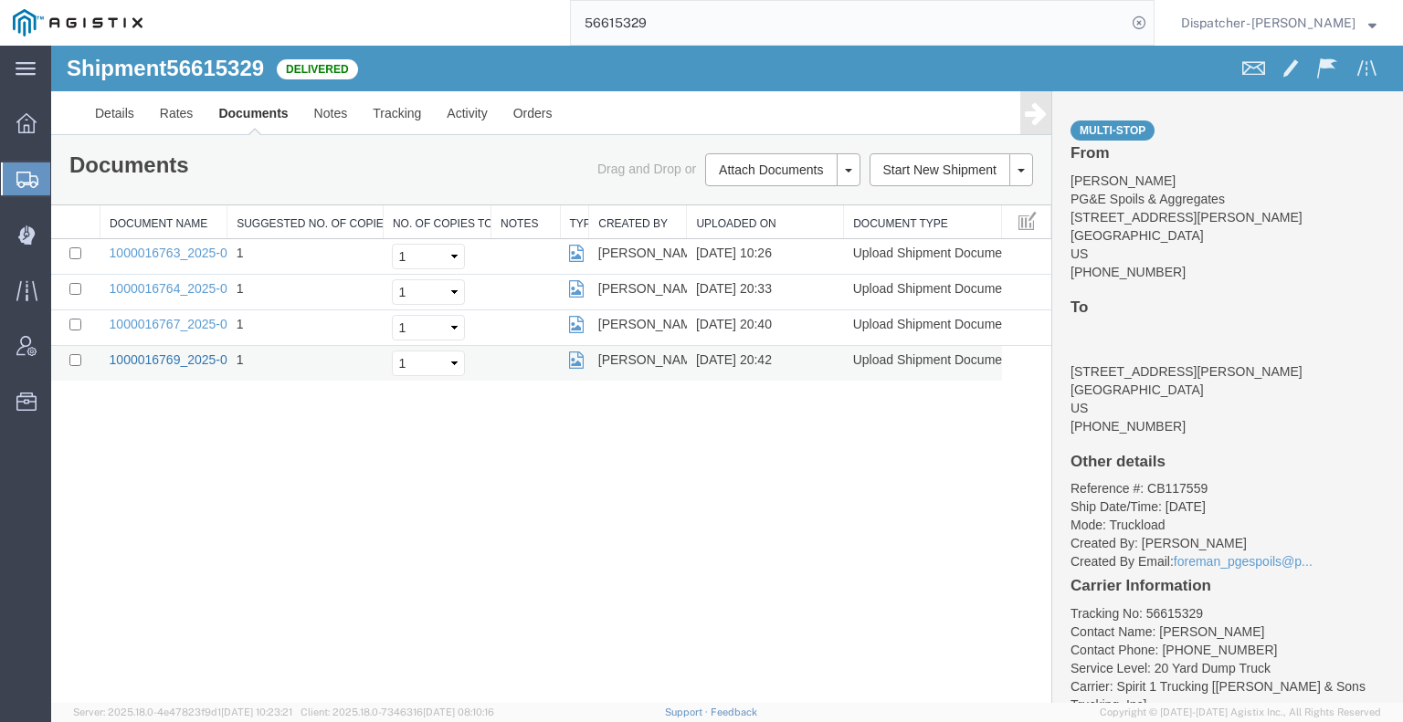
click at [214, 353] on link "1000016769_2025-08-27_20_42_44.jpg" at bounding box center [224, 360] width 228 height 15
click at [395, 126] on link "Tracking" at bounding box center [397, 113] width 74 height 44
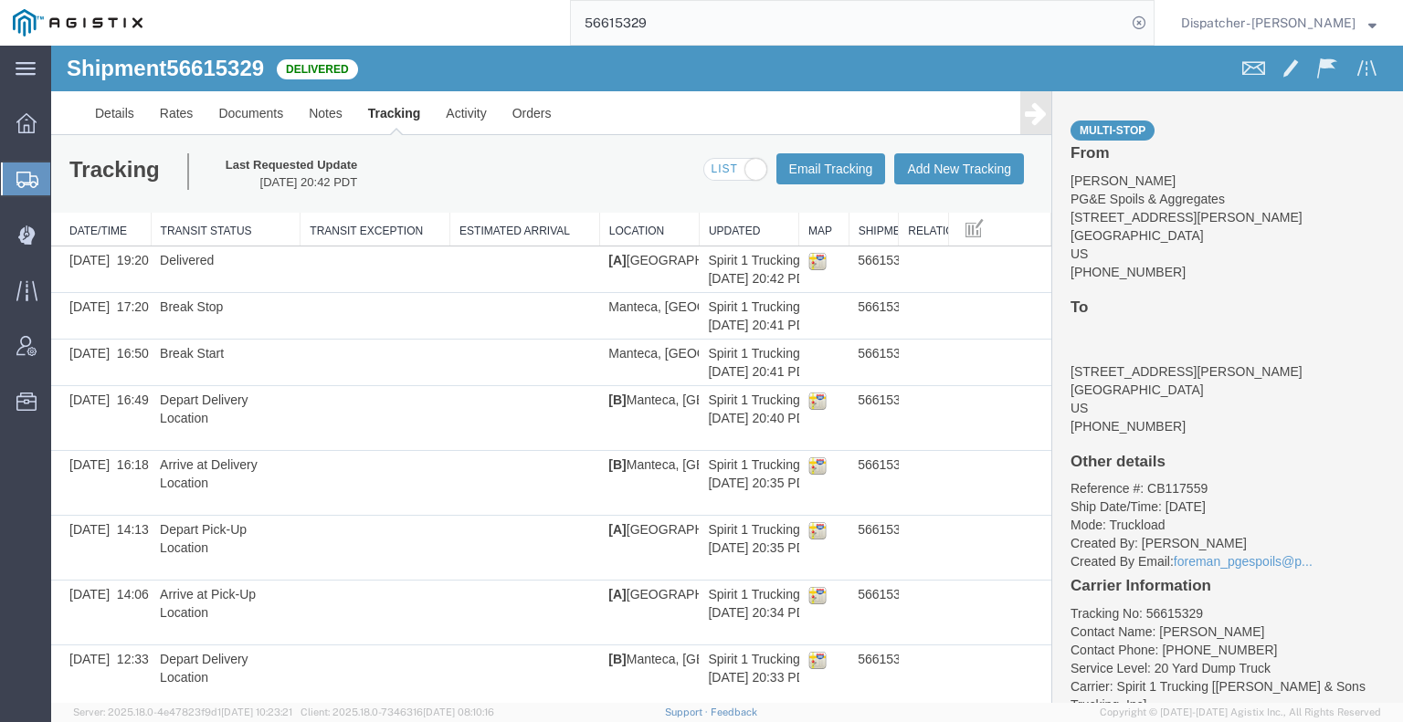
click at [1025, 121] on icon at bounding box center [1036, 113] width 22 height 26
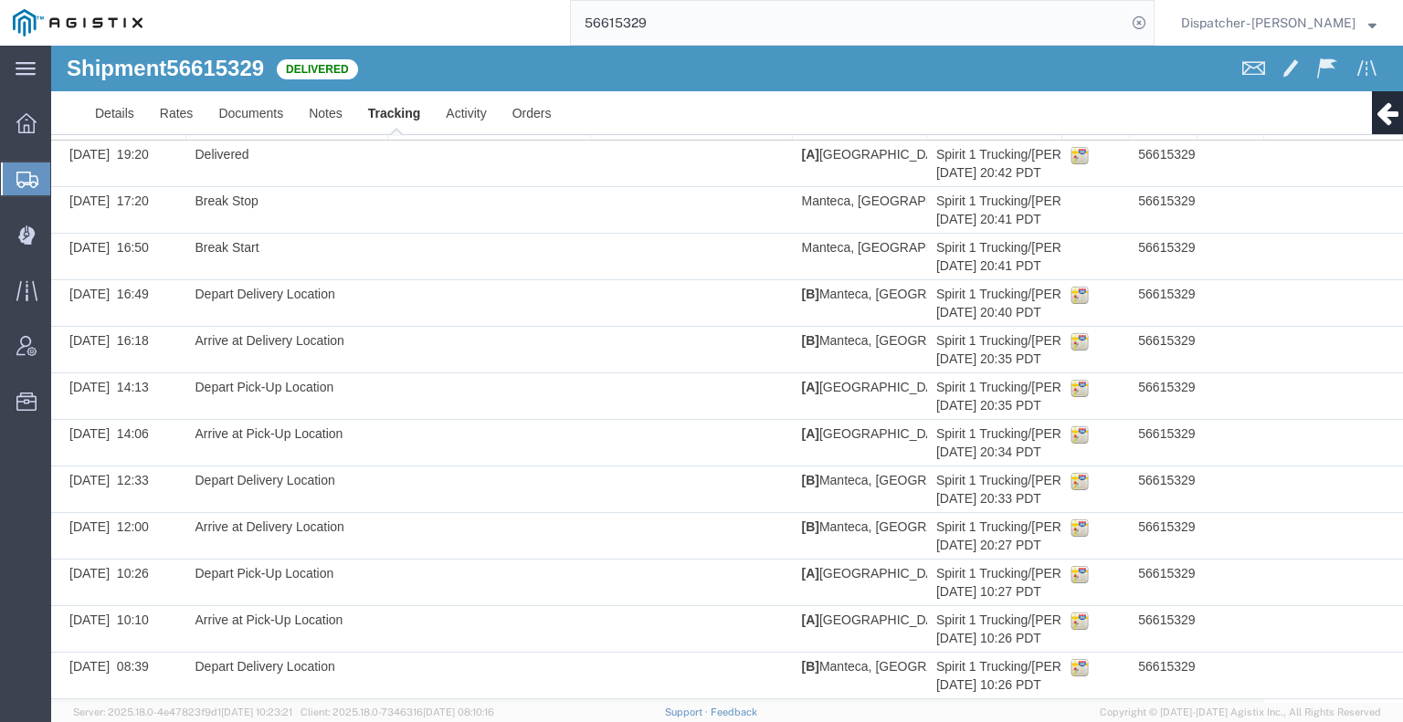
scroll to position [303, 0]
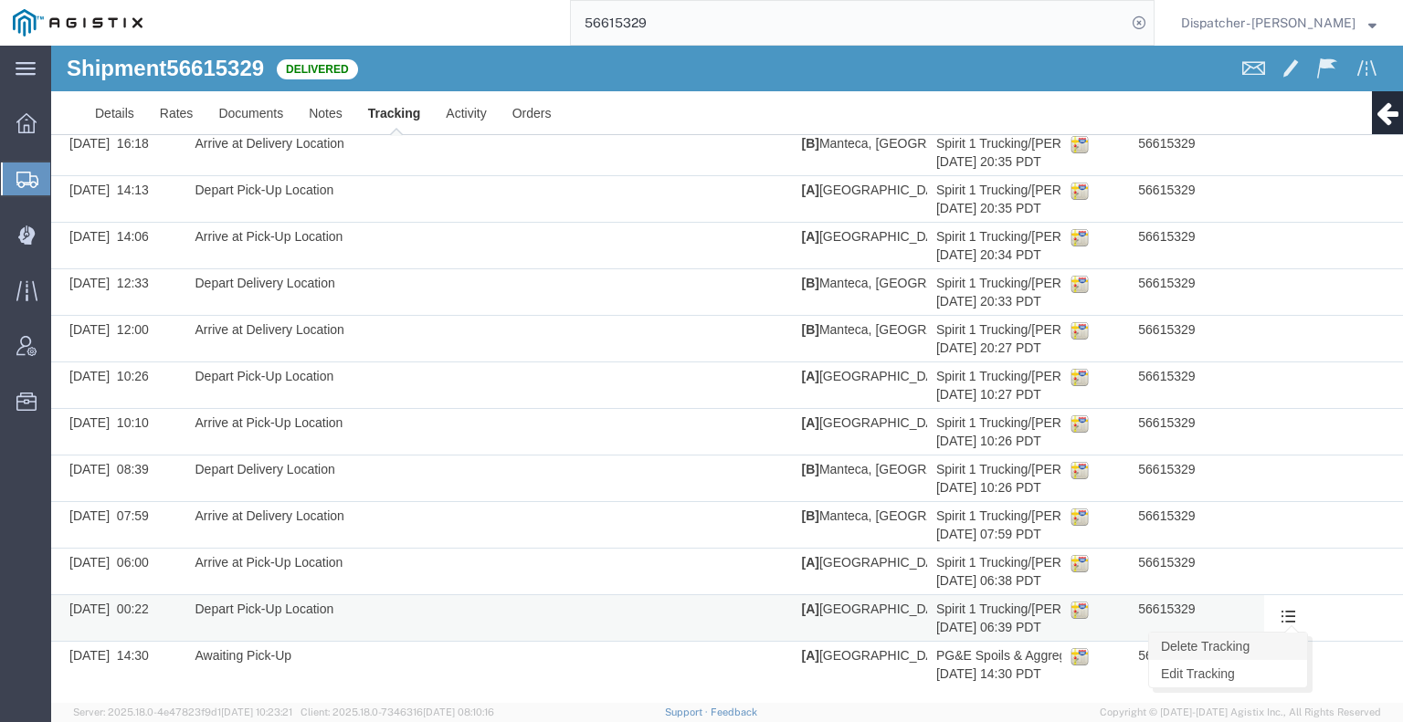
click at [1256, 641] on link "Delete Tracking" at bounding box center [1228, 646] width 158 height 27
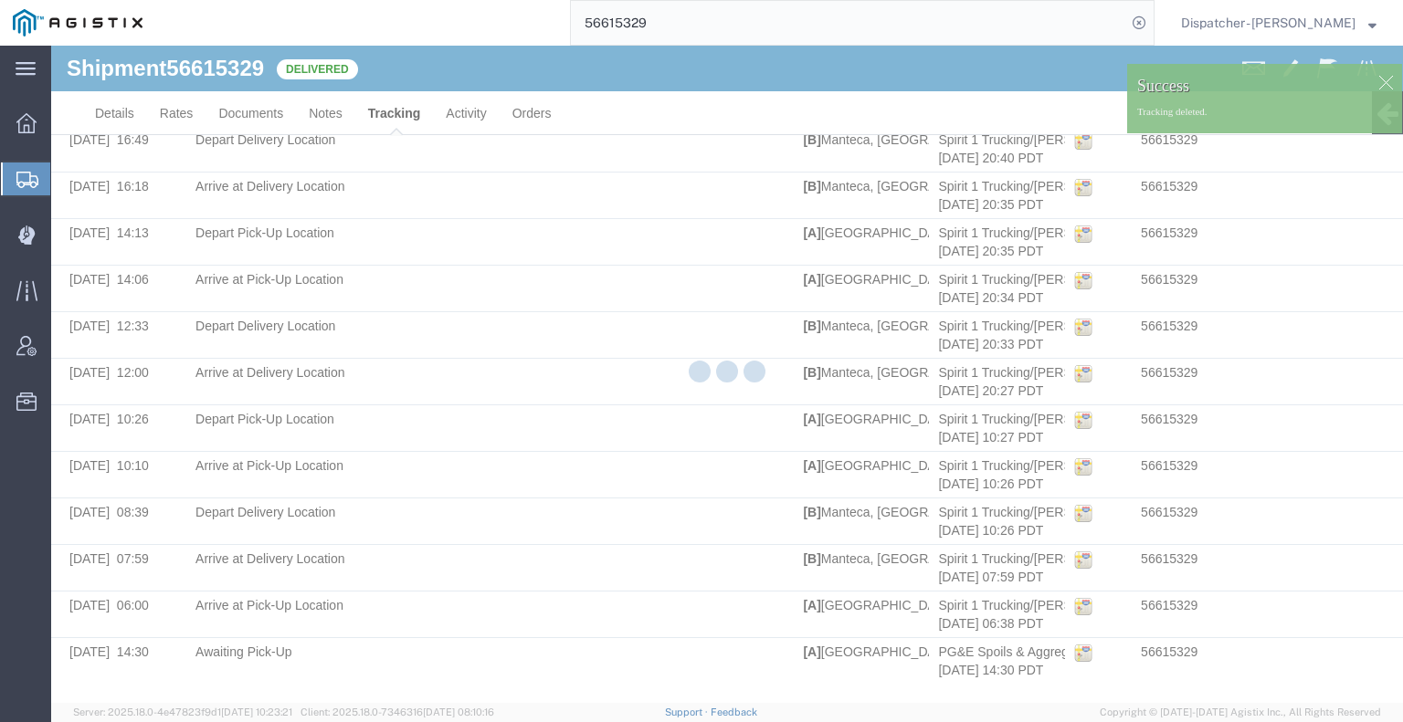
scroll to position [258, 0]
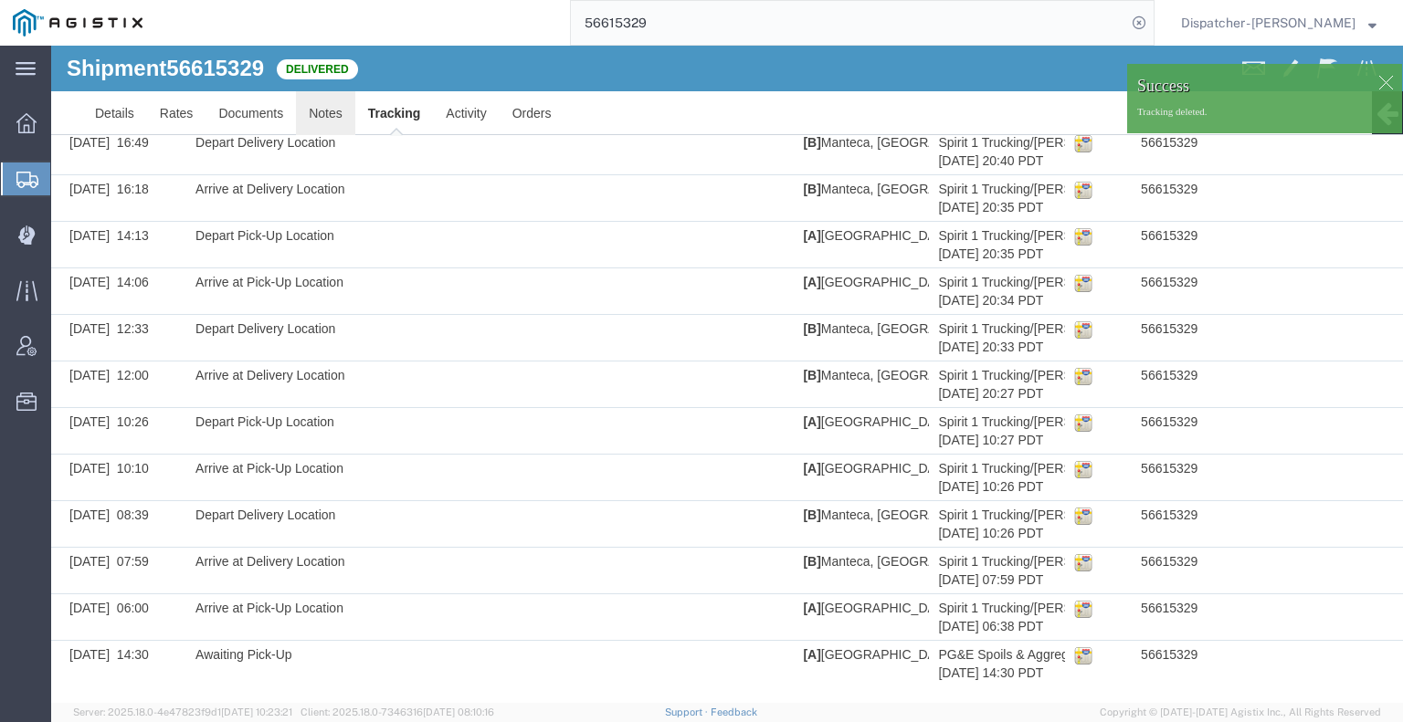
click at [323, 116] on link "Notes" at bounding box center [325, 113] width 59 height 44
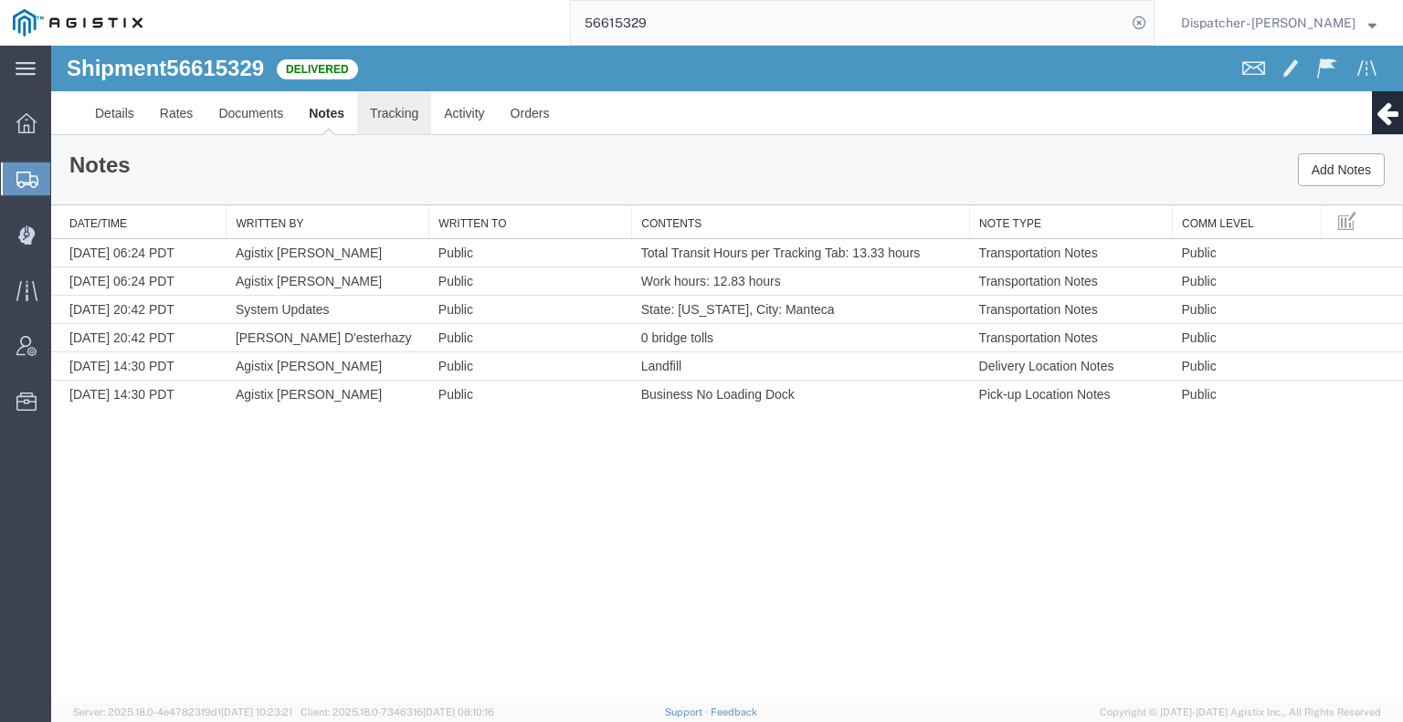
click at [364, 117] on link "Tracking" at bounding box center [394, 113] width 74 height 44
